Goal: Task Accomplishment & Management: Manage account settings

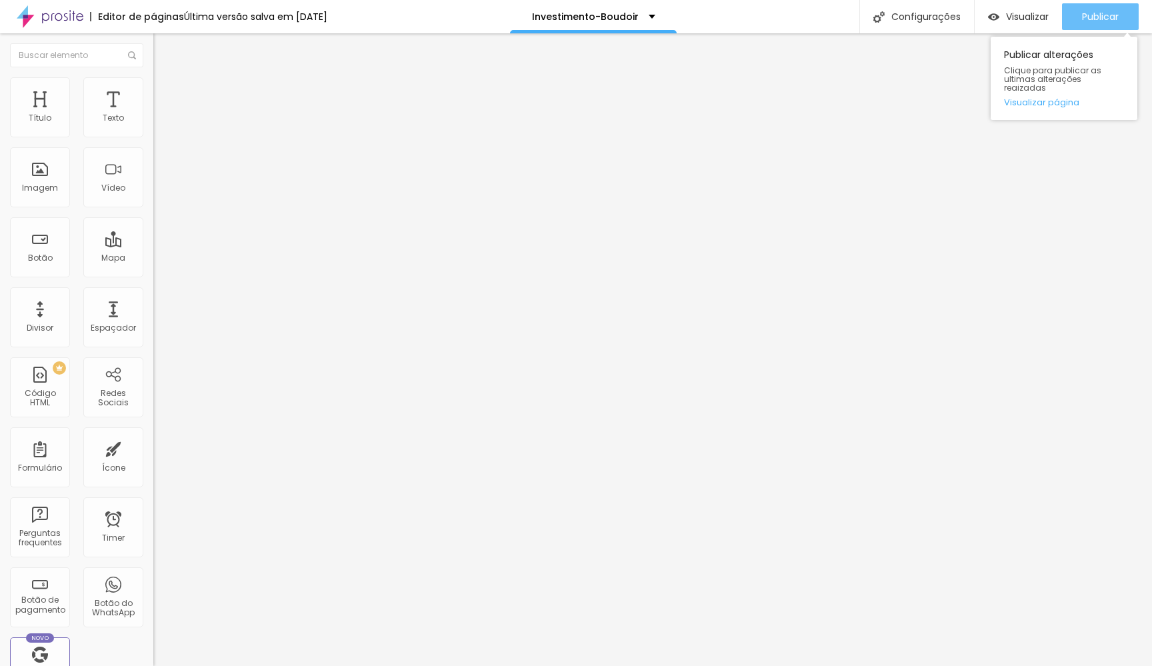
click at [1080, 20] on button "Publicar" at bounding box center [1100, 16] width 77 height 27
click at [1097, 12] on span "Publicar" at bounding box center [1100, 16] width 37 height 11
click at [1073, 19] on button "Publicar" at bounding box center [1100, 16] width 77 height 27
click at [1075, 17] on button "Publicar" at bounding box center [1100, 16] width 77 height 27
click at [1083, 15] on span "Publicar" at bounding box center [1100, 16] width 37 height 11
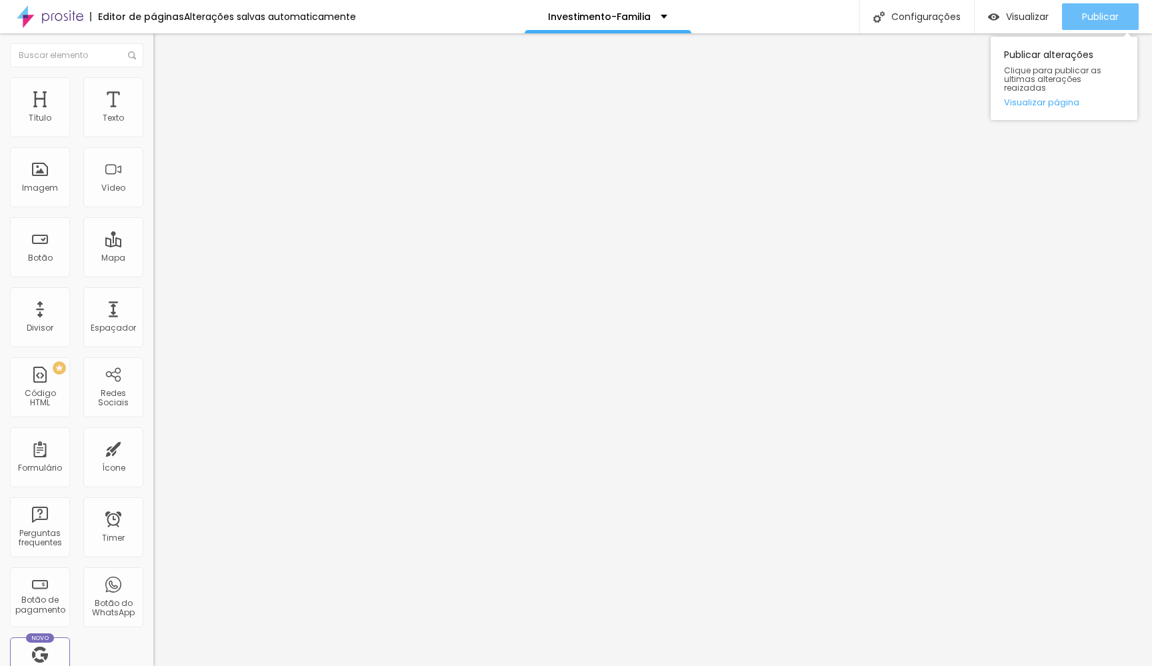
click at [1103, 13] on span "Publicar" at bounding box center [1100, 16] width 37 height 11
click at [1103, 9] on div "Publicar" at bounding box center [1100, 16] width 37 height 27
click at [1111, 8] on div "Publicar" at bounding box center [1100, 16] width 37 height 27
click at [1108, 17] on span "Publicar" at bounding box center [1100, 16] width 37 height 11
click at [1098, 15] on span "Publicar" at bounding box center [1100, 16] width 37 height 11
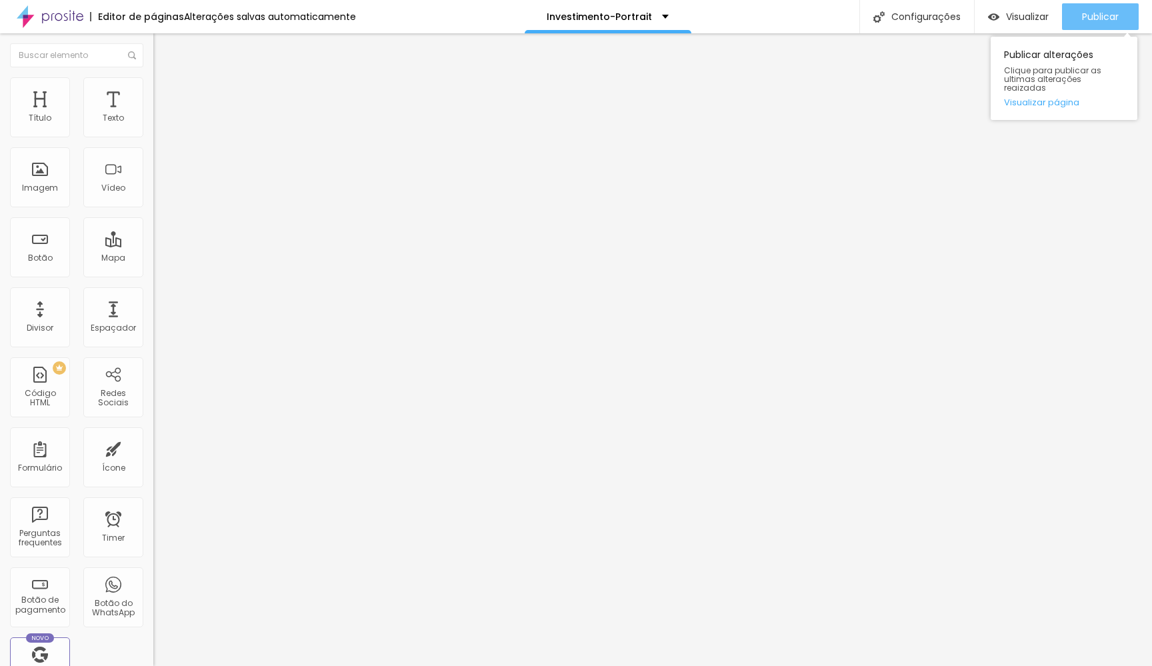
click at [1091, 16] on span "Publicar" at bounding box center [1100, 16] width 37 height 11
